Goal: Task Accomplishment & Management: Complete application form

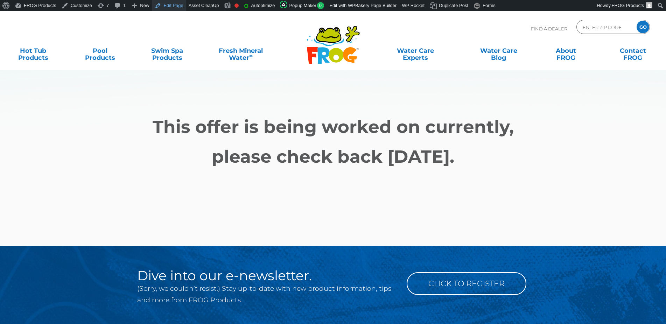
click at [173, 5] on link "Edit Page" at bounding box center [169, 5] width 34 height 11
click at [163, 8] on link "Edit Page" at bounding box center [169, 5] width 34 height 11
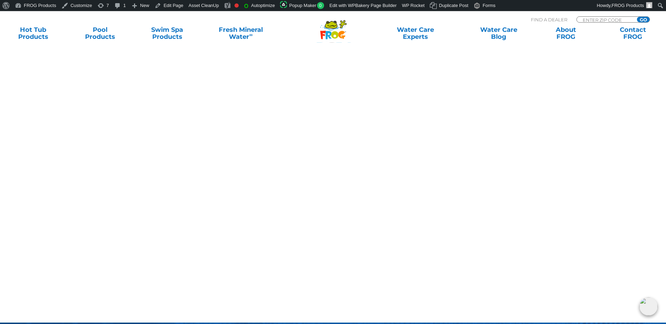
scroll to position [464, 0]
